Goal: Transaction & Acquisition: Purchase product/service

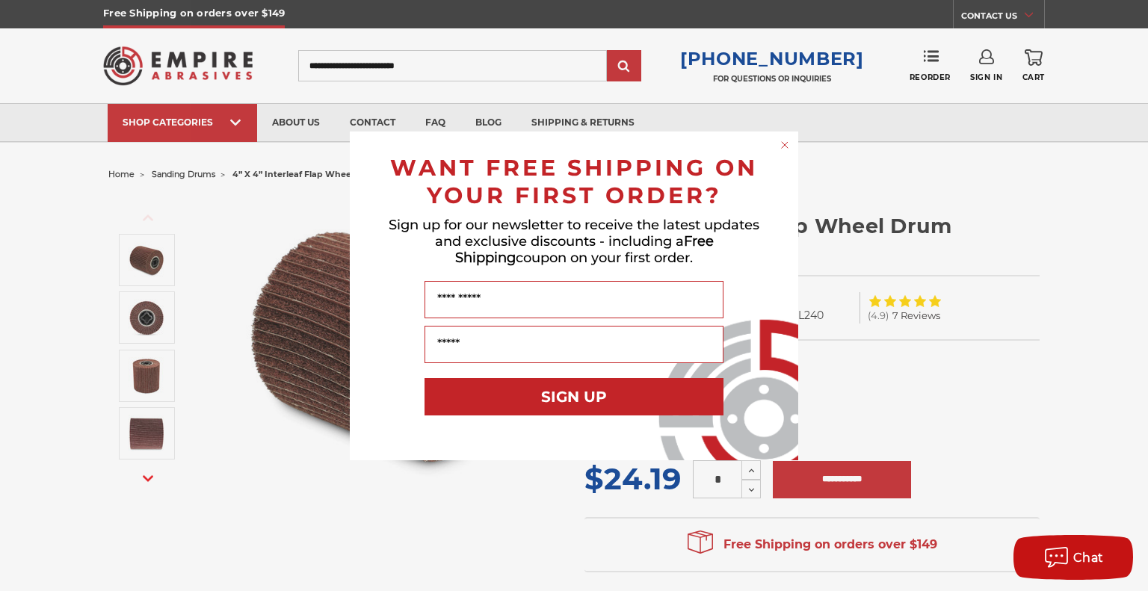
click at [788, 144] on circle "Close dialog" at bounding box center [785, 145] width 14 height 14
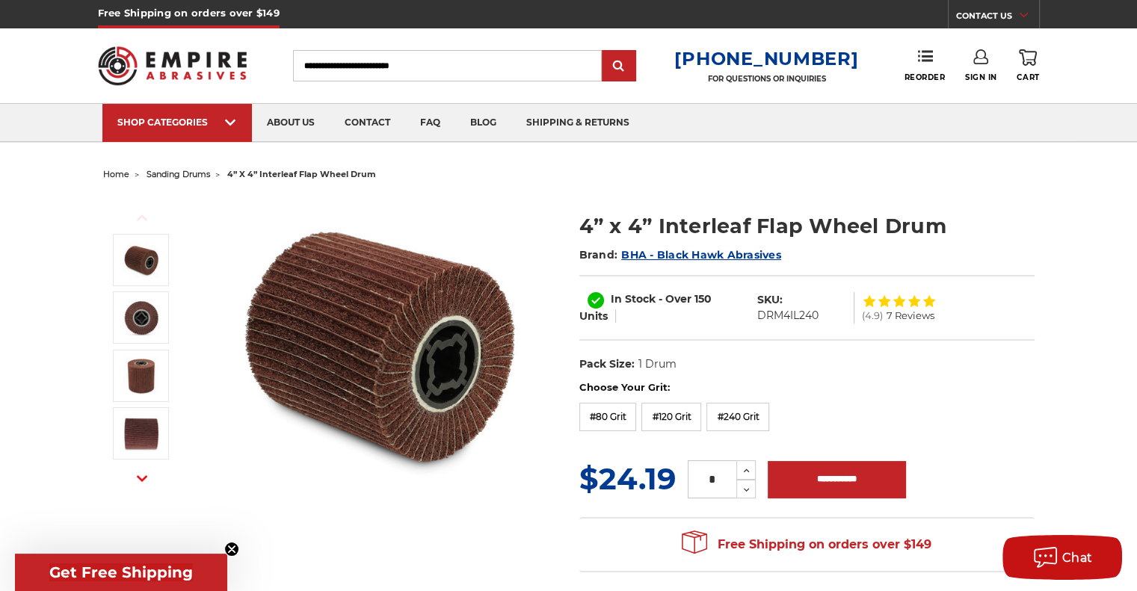
click at [360, 67] on input "Search" at bounding box center [447, 65] width 309 height 31
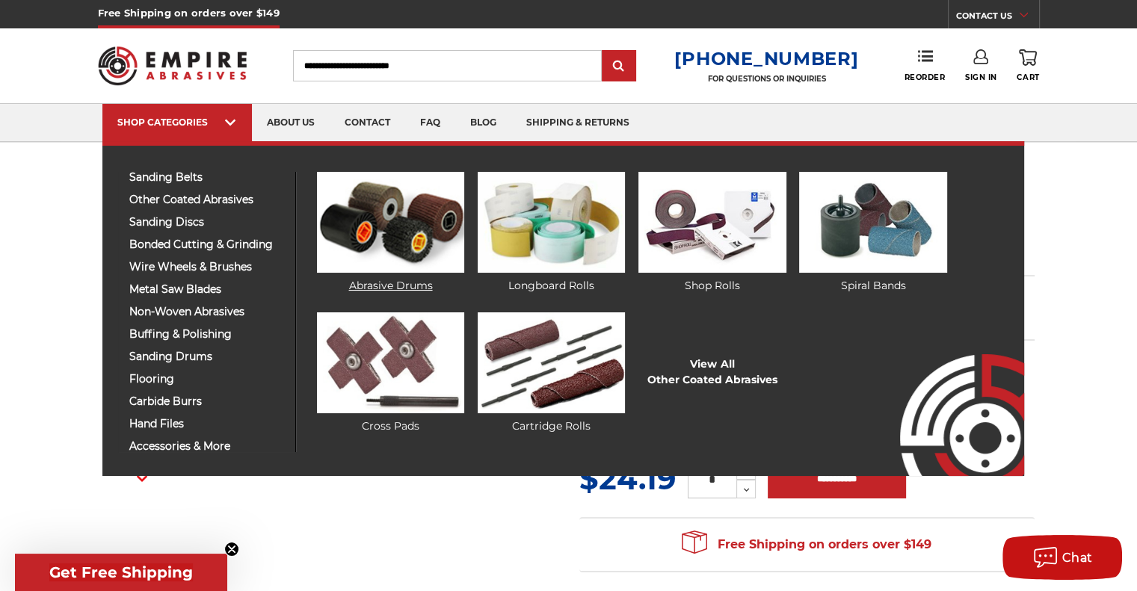
click at [403, 220] on img at bounding box center [390, 222] width 147 height 101
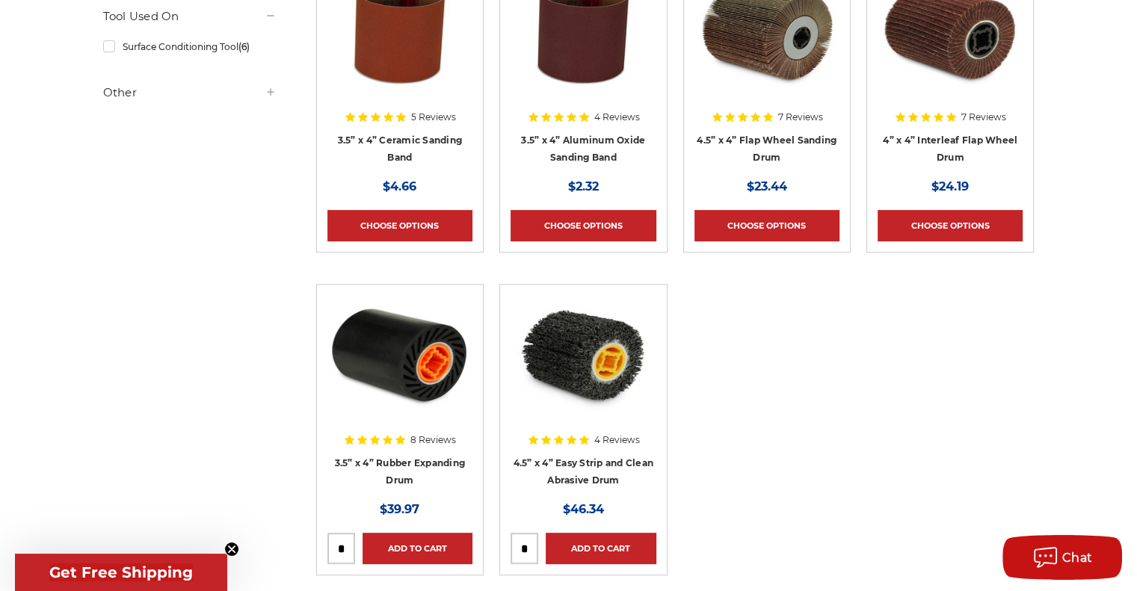
scroll to position [374, 0]
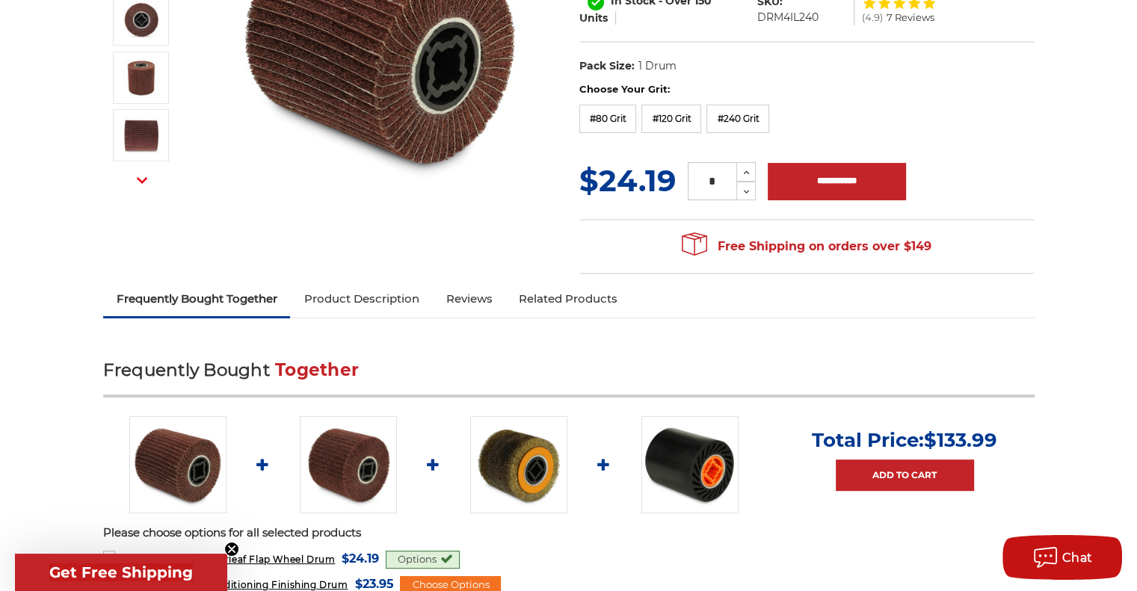
scroll to position [299, 0]
